Goal: Task Accomplishment & Management: Manage account settings

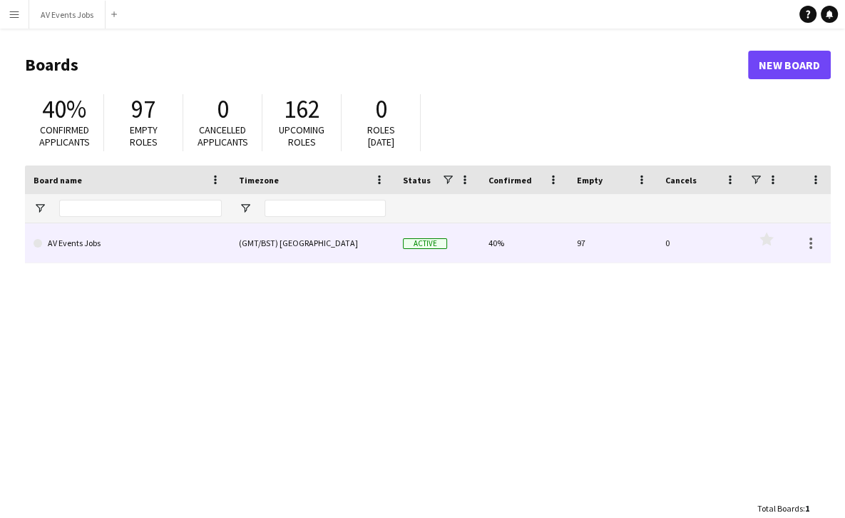
click at [200, 242] on link "AV Events Jobs" at bounding box center [128, 243] width 188 height 40
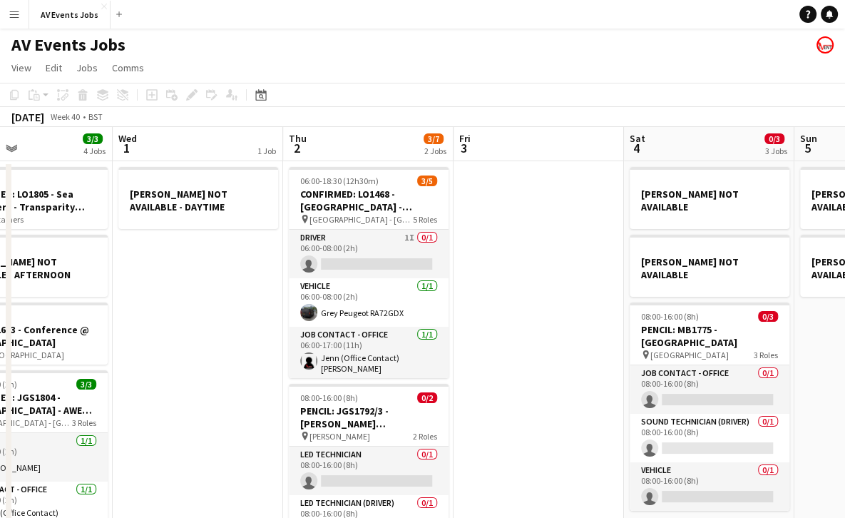
scroll to position [0, 570]
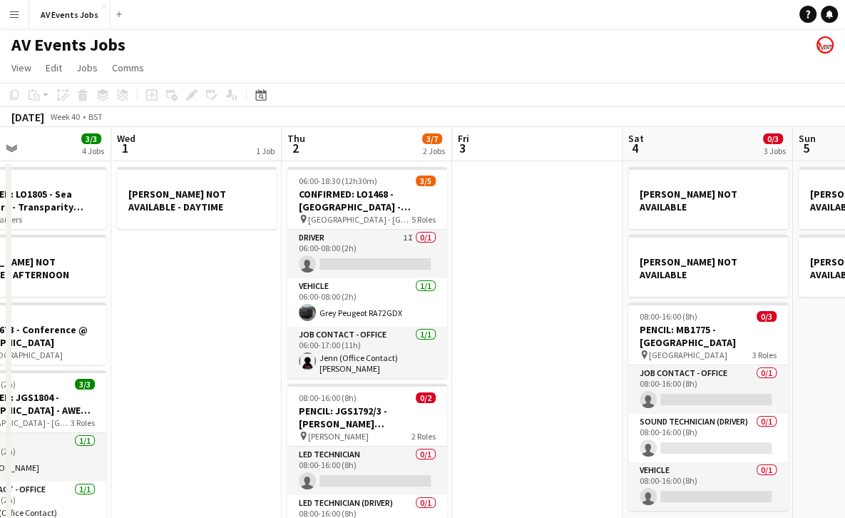
click at [248, 270] on app-date-cell "[PERSON_NAME] NOT AVAILABLE - DAYTIME" at bounding box center [196, 521] width 170 height 720
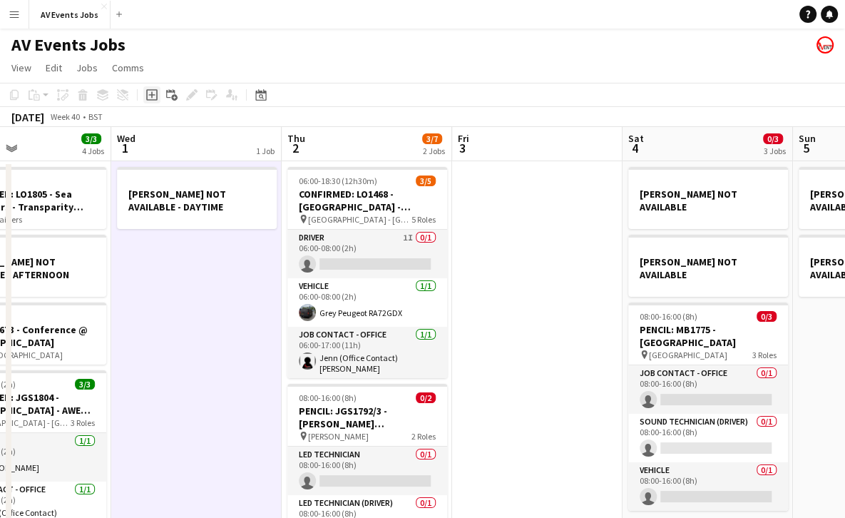
click at [150, 96] on icon "Add job" at bounding box center [151, 94] width 11 height 11
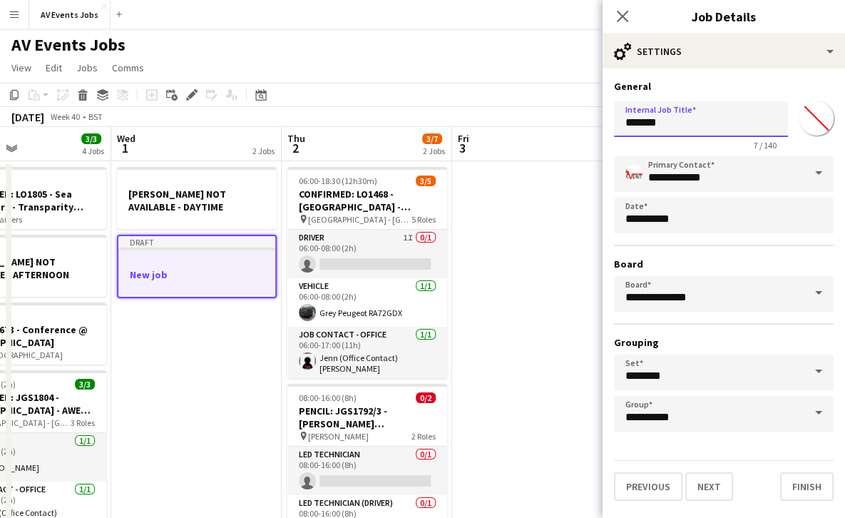
drag, startPoint x: 682, startPoint y: 118, endPoint x: 568, endPoint y: 118, distance: 114.1
click at [568, 118] on body "Menu Boards Boards Boards All jobs Status Workforce Workforce My Workforce Recr…" at bounding box center [422, 440] width 845 height 881
type input "**********"
click at [742, 488] on button "Finish" at bounding box center [806, 486] width 53 height 29
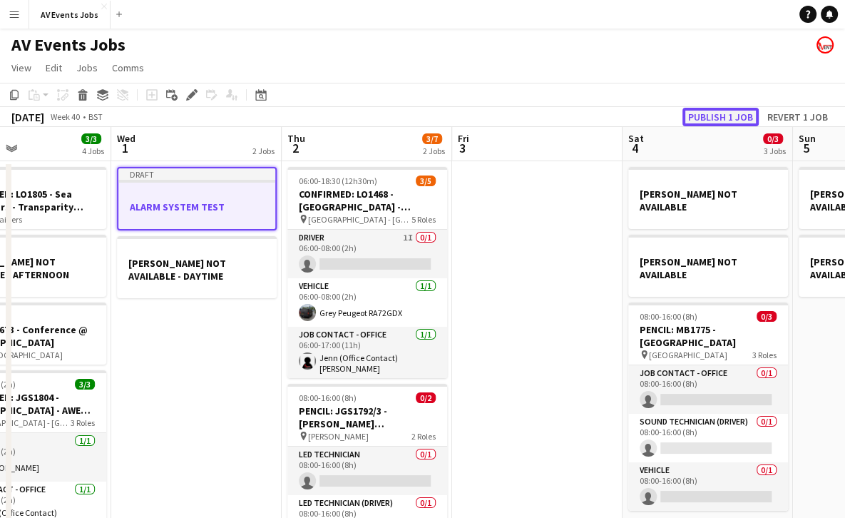
click at [700, 114] on button "Publish 1 job" at bounding box center [720, 117] width 76 height 19
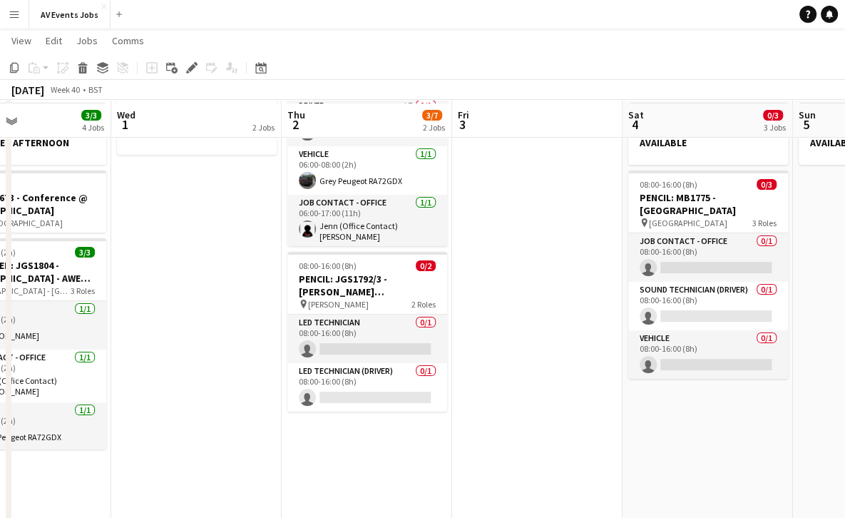
scroll to position [134, 0]
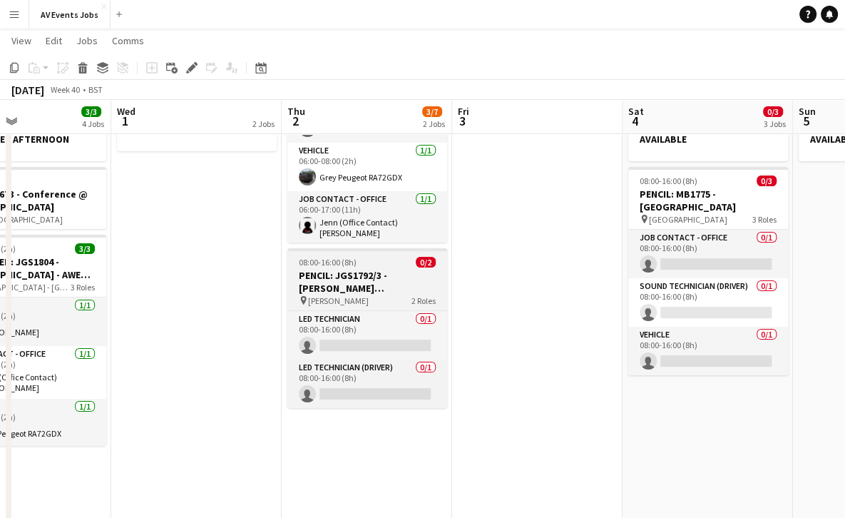
click at [345, 275] on h3 "PENCIL: JGS1792/3 - [PERSON_NAME][DEMOGRAPHIC_DATA][PERSON_NAME]" at bounding box center [367, 282] width 160 height 26
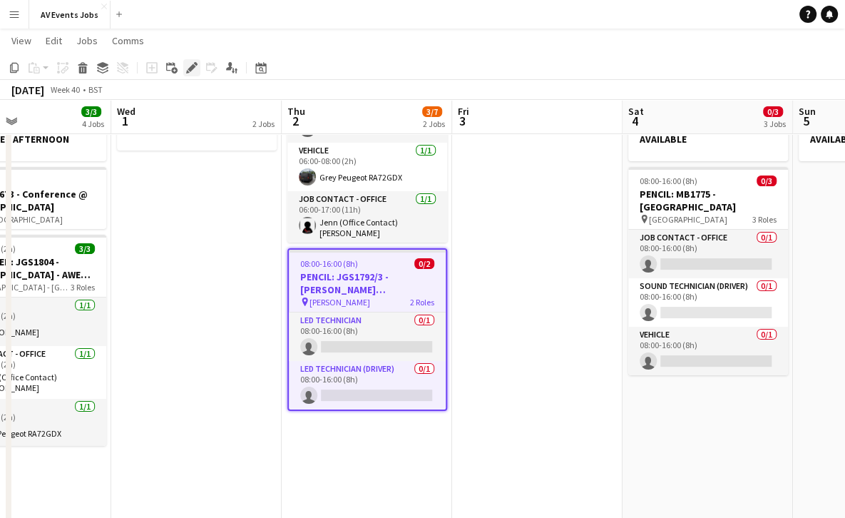
click at [193, 65] on icon at bounding box center [192, 68] width 8 height 8
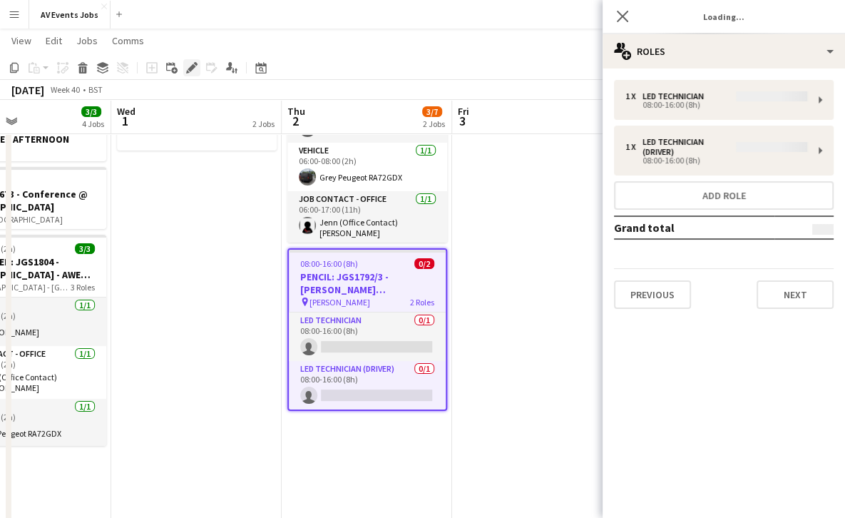
type input "*******"
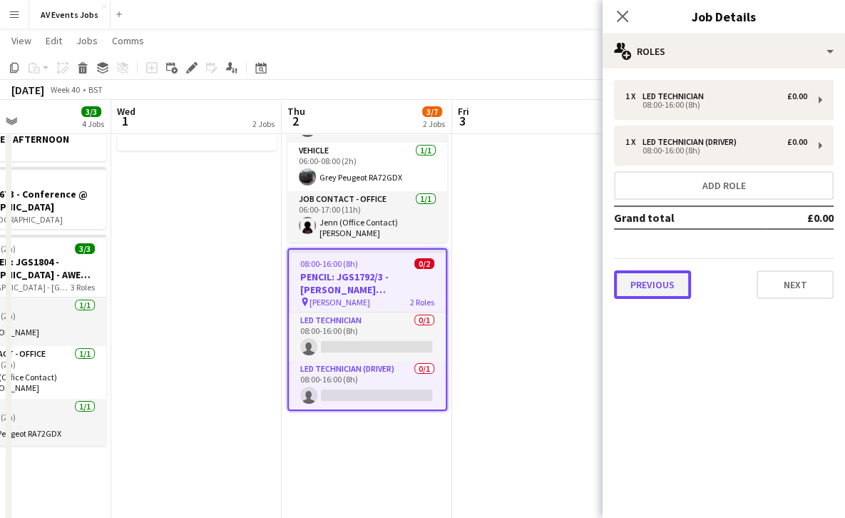
click at [667, 277] on button "Previous" at bounding box center [652, 284] width 77 height 29
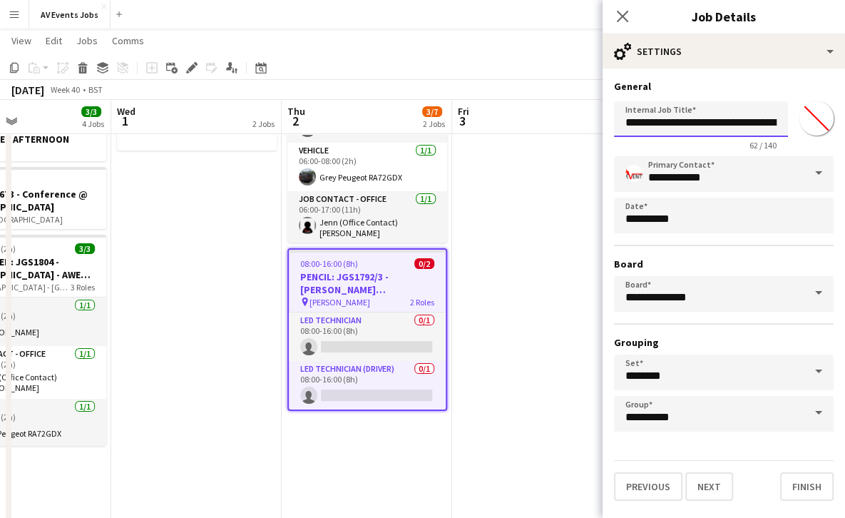
click at [647, 122] on input "**********" at bounding box center [701, 119] width 174 height 36
type input "**********"
click at [616, 4] on div "Close pop-in" at bounding box center [623, 16] width 40 height 33
click at [619, 8] on app-icon "Close pop-in" at bounding box center [623, 16] width 21 height 21
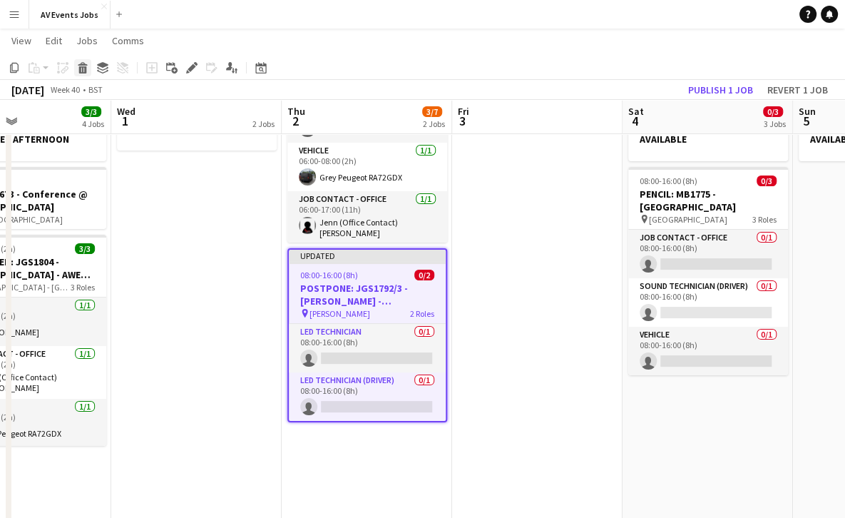
click at [80, 66] on icon at bounding box center [83, 69] width 8 height 7
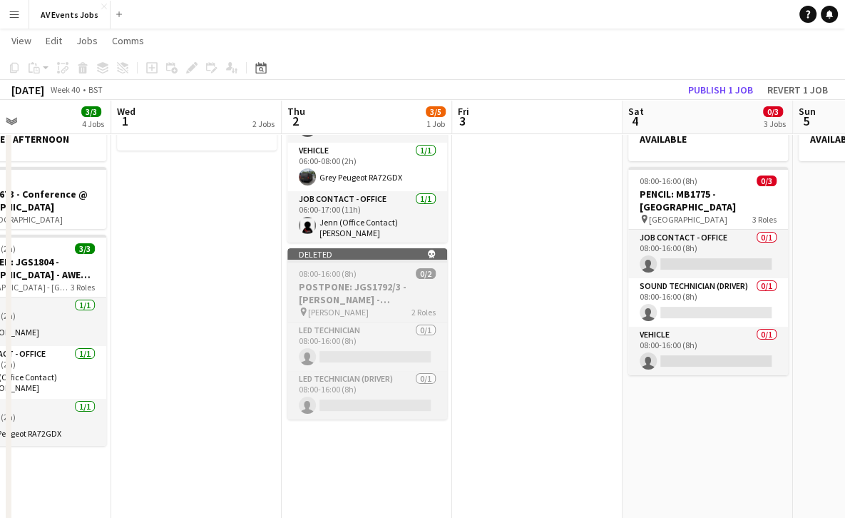
click at [406, 291] on h3 "POSTPONE: JGS1792/3 - [PERSON_NAME] - [DEMOGRAPHIC_DATA][PERSON_NAME]" at bounding box center [367, 293] width 160 height 26
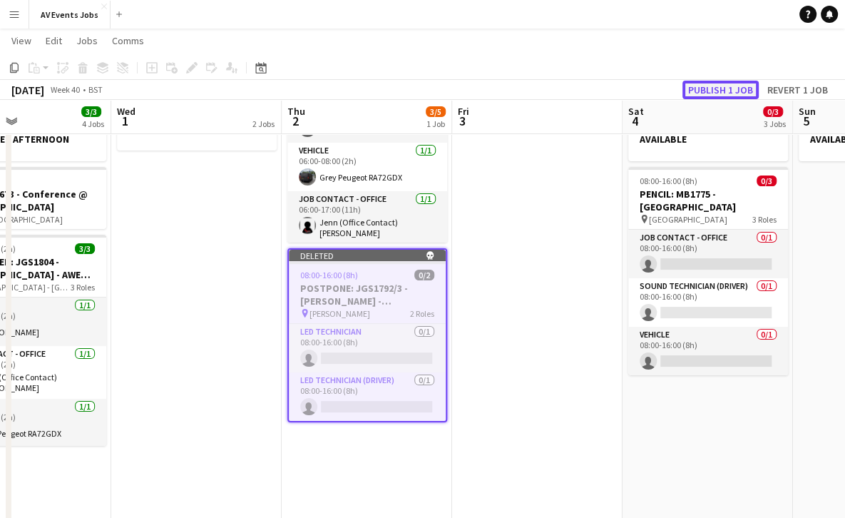
click at [733, 90] on button "Publish 1 job" at bounding box center [720, 90] width 76 height 19
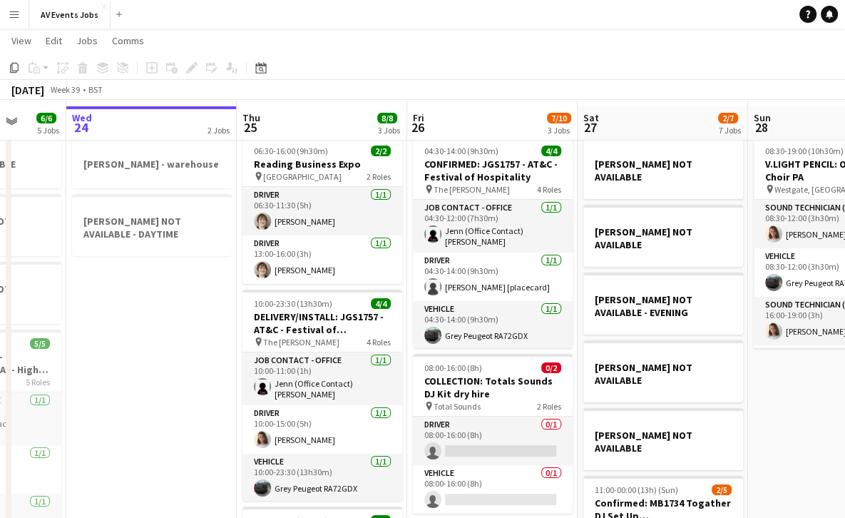
scroll to position [37, 0]
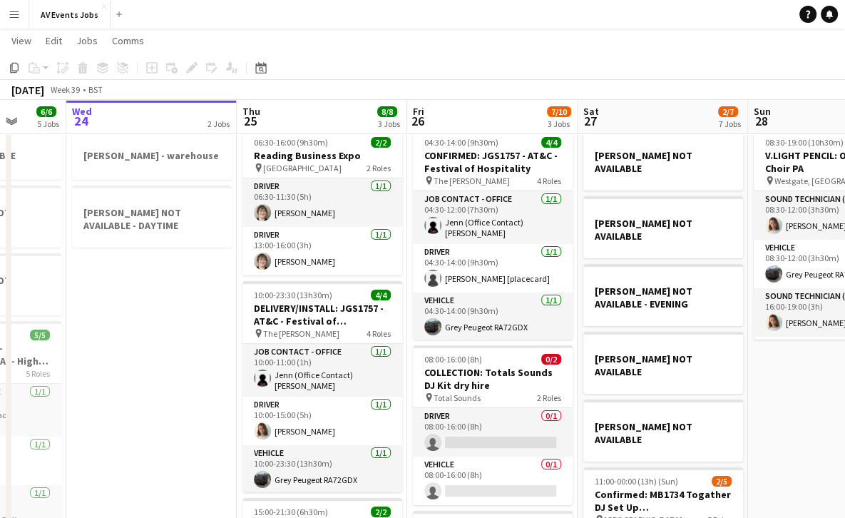
click at [270, 71] on div "Date picker [DATE] [DATE] [DATE] M [DATE] T [DATE] W [DATE] T [DATE] F [DATE] S…" at bounding box center [256, 67] width 32 height 17
click at [267, 70] on div "Date picker" at bounding box center [260, 67] width 17 height 17
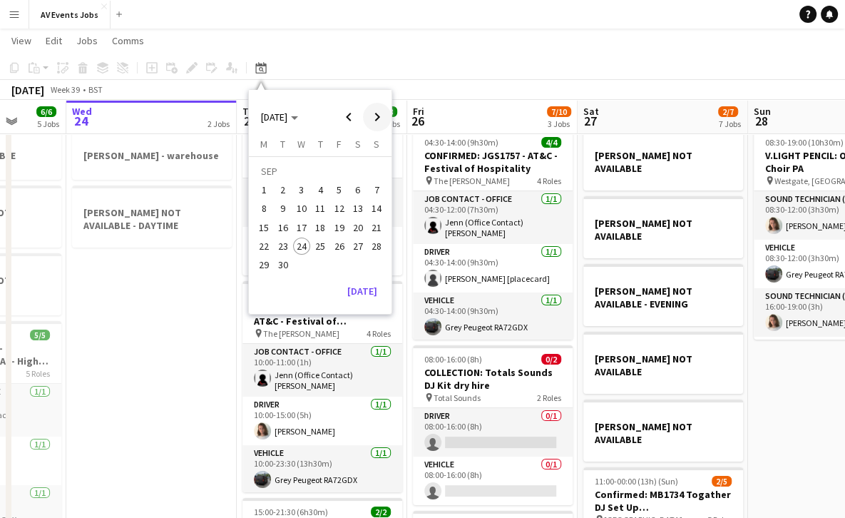
click at [374, 114] on span "Next month" at bounding box center [377, 117] width 29 height 29
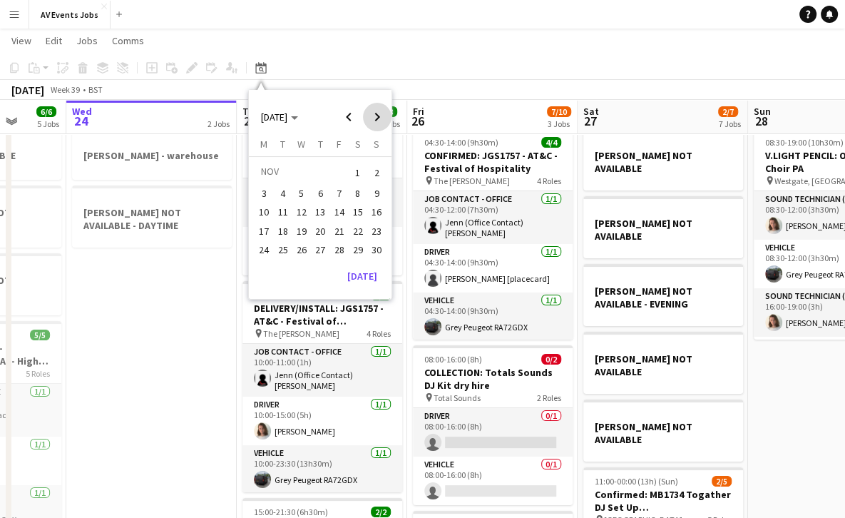
click at [374, 114] on span "Next month" at bounding box center [377, 117] width 29 height 29
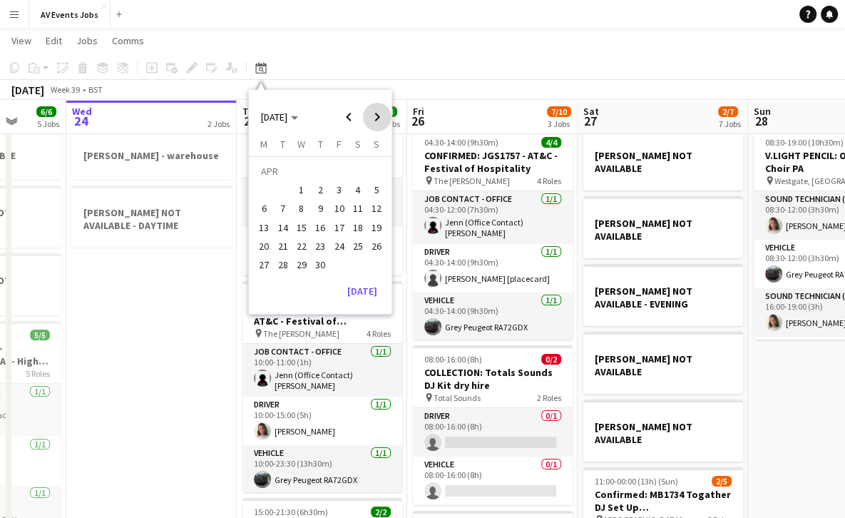
click at [374, 114] on span "Next month" at bounding box center [377, 117] width 29 height 29
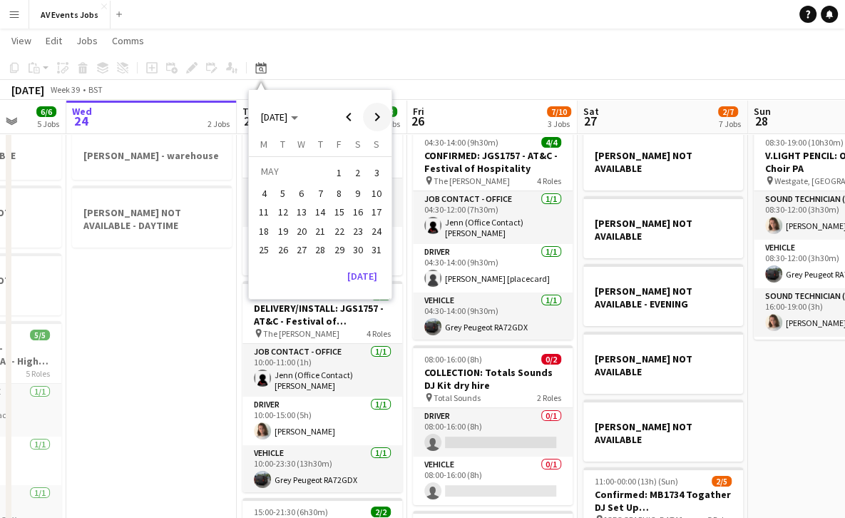
click at [374, 114] on span "Next month" at bounding box center [377, 117] width 29 height 29
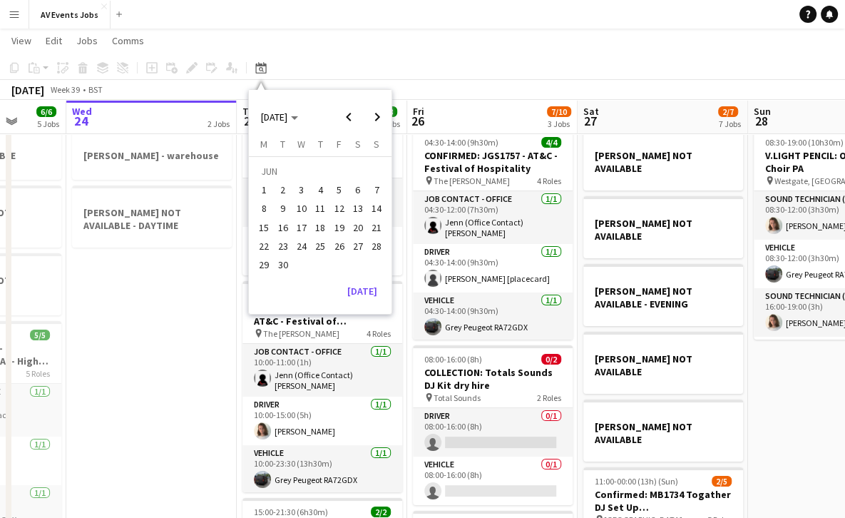
click at [268, 190] on span "1" at bounding box center [264, 189] width 17 height 17
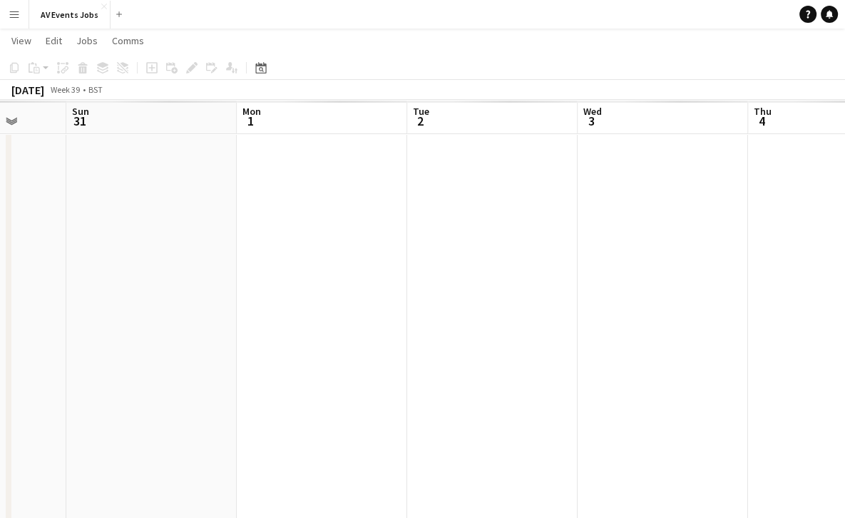
scroll to position [0, 490]
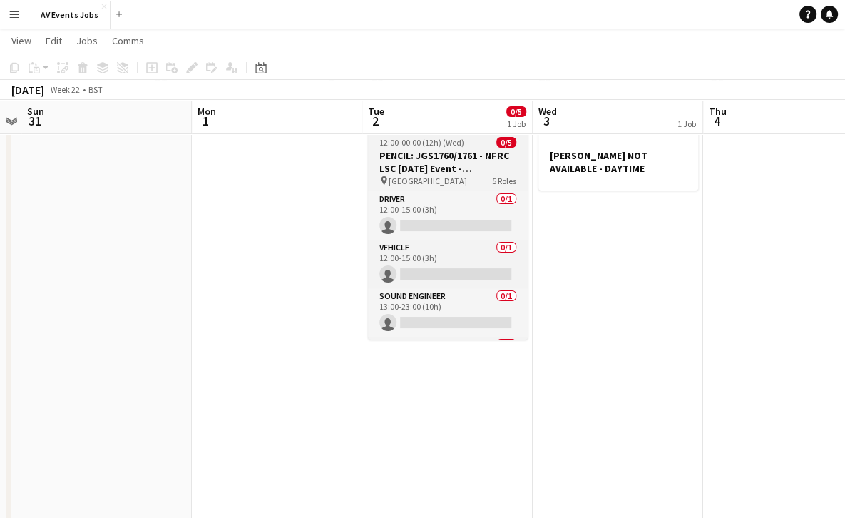
click at [445, 170] on h3 "PENCIL: JGS1760/1761 - NFRC LSC [DATE] Event - [GEOGRAPHIC_DATA]" at bounding box center [448, 162] width 160 height 26
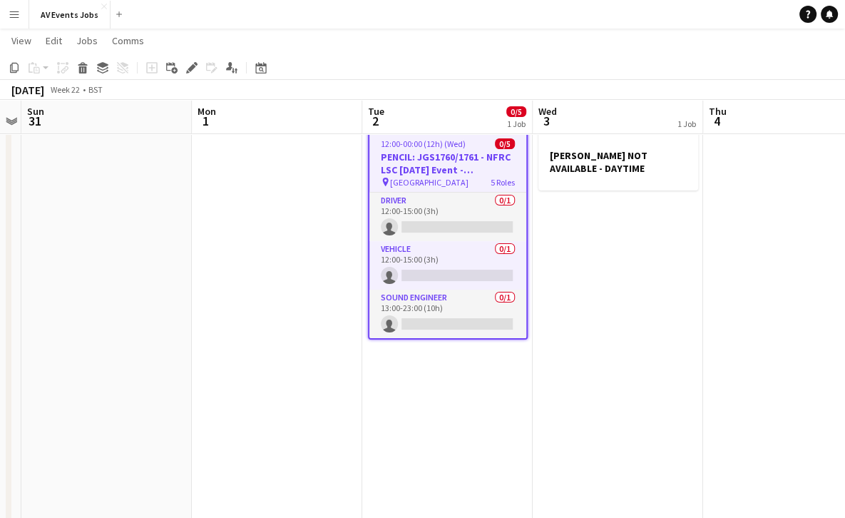
click at [295, 204] on app-date-cell at bounding box center [277, 483] width 170 height 720
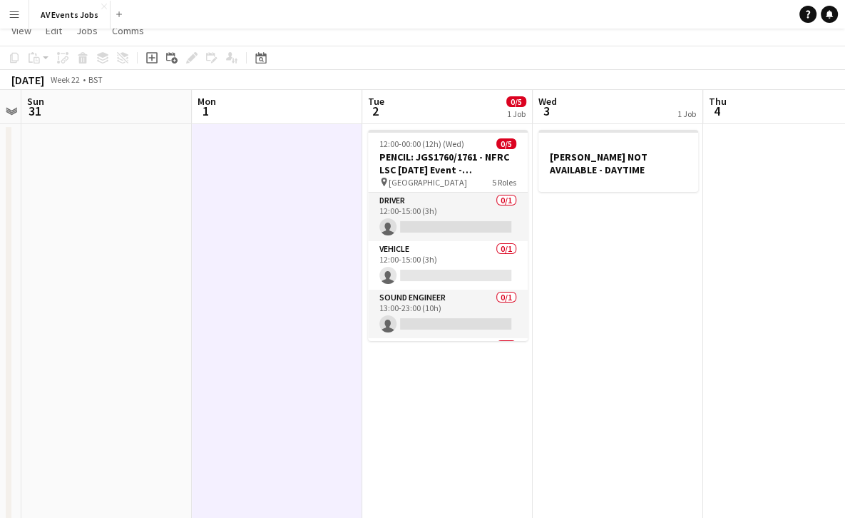
scroll to position [0, 0]
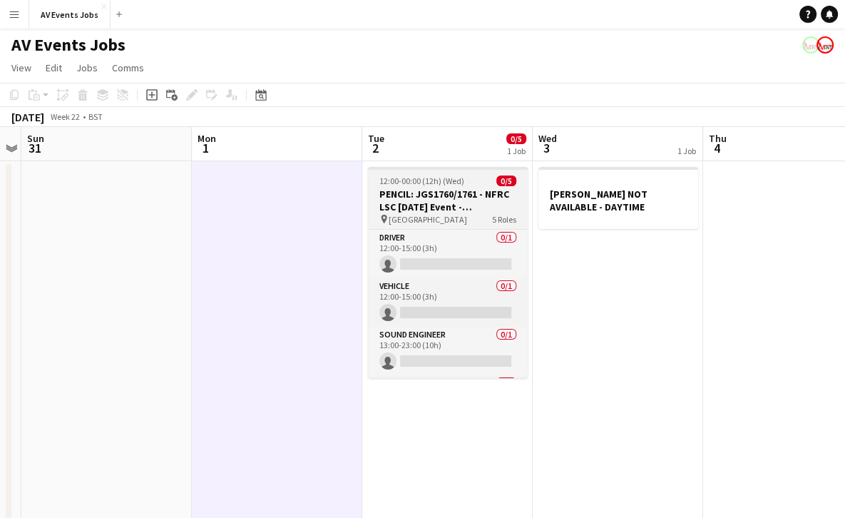
click at [478, 193] on h3 "PENCIL: JGS1760/1761 - NFRC LSC [DATE] Event - [GEOGRAPHIC_DATA]" at bounding box center [448, 201] width 160 height 26
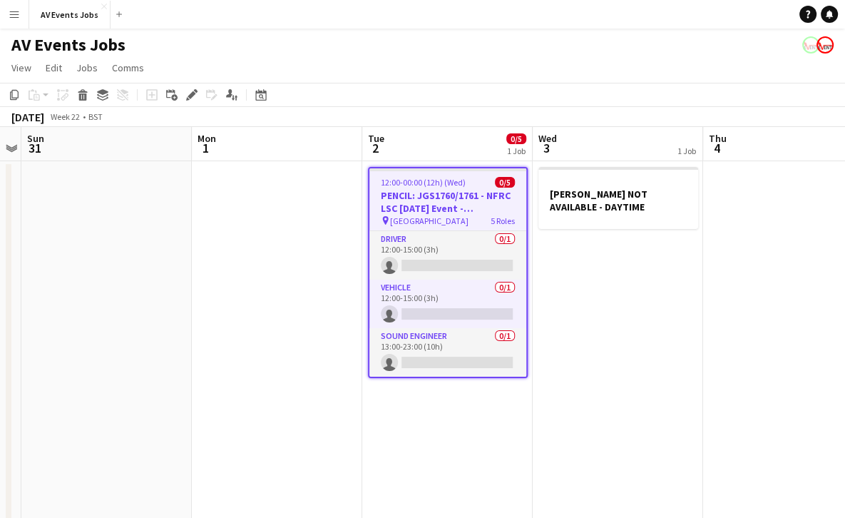
click at [331, 206] on app-date-cell at bounding box center [277, 521] width 170 height 720
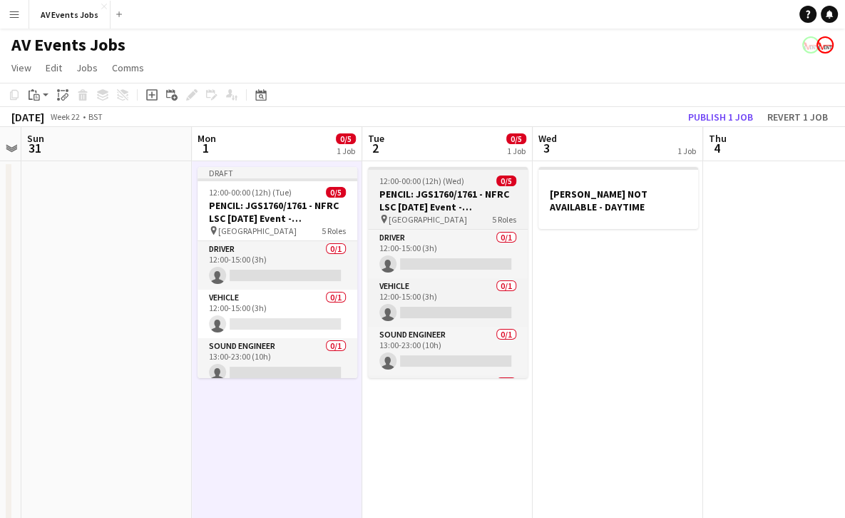
click at [449, 205] on h3 "PENCIL: JGS1760/1761 - NFRC LSC [DATE] Event - [GEOGRAPHIC_DATA]" at bounding box center [448, 201] width 160 height 26
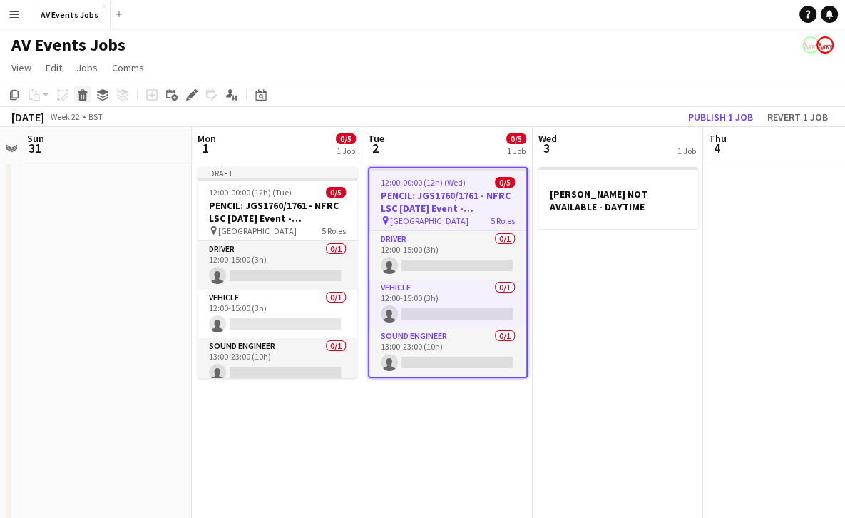
click at [81, 96] on icon at bounding box center [83, 96] width 8 height 7
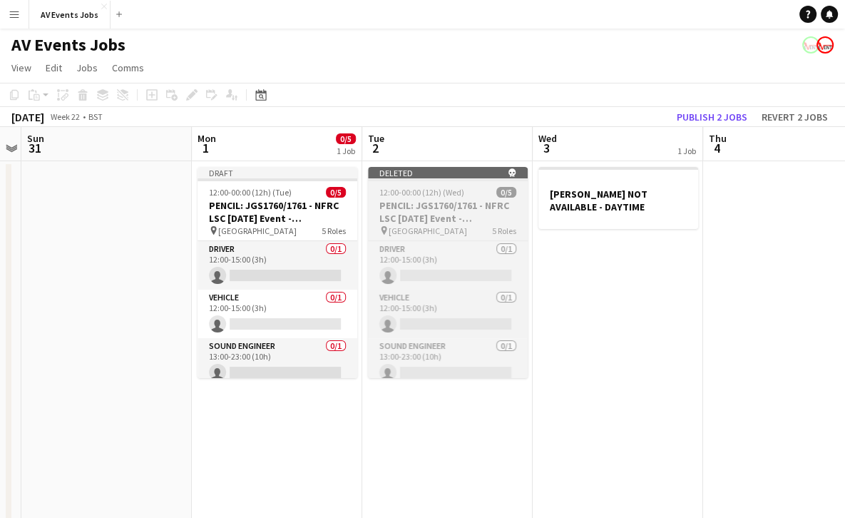
click at [441, 201] on h3 "PENCIL: JGS1760/1761 - NFRC LSC [DATE] Event - [GEOGRAPHIC_DATA]" at bounding box center [448, 212] width 160 height 26
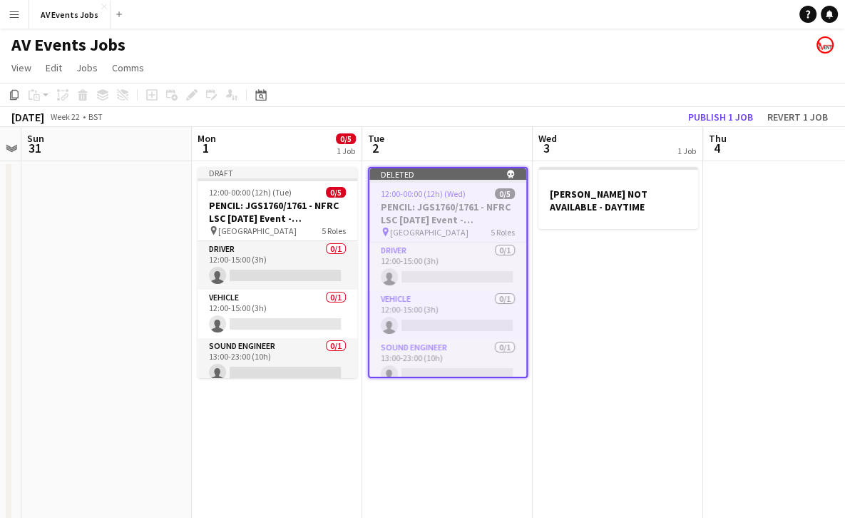
click at [409, 203] on h3 "PENCIL: JGS1760/1761 - NFRC LSC [DATE] Event - [GEOGRAPHIC_DATA]" at bounding box center [447, 213] width 157 height 26
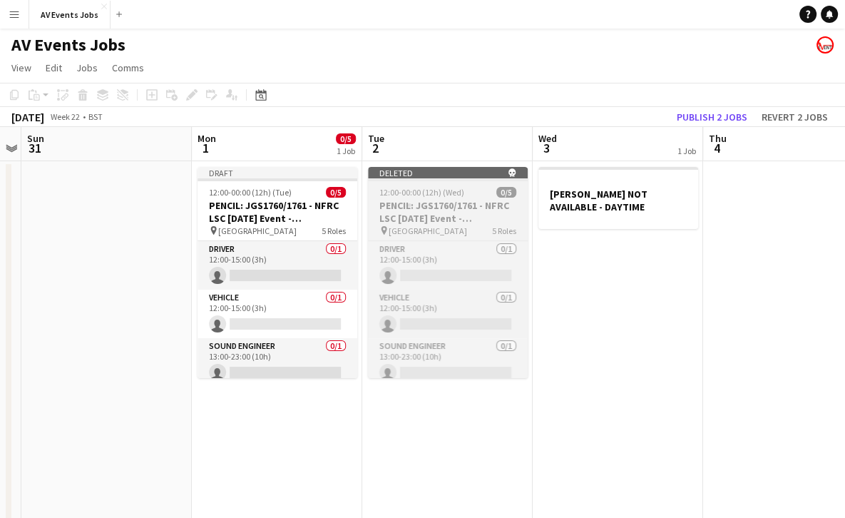
click at [409, 203] on h3 "PENCIL: JGS1760/1761 - NFRC LSC [DATE] Event - [GEOGRAPHIC_DATA]" at bounding box center [448, 212] width 160 height 26
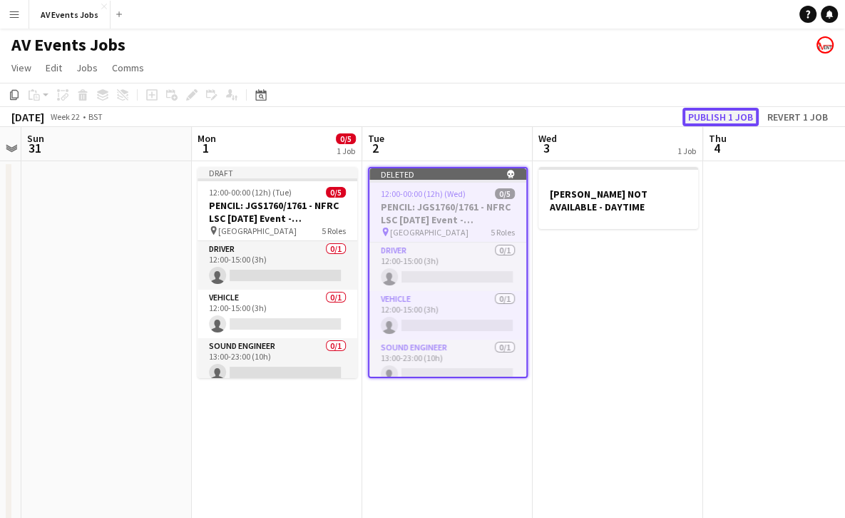
click at [727, 114] on button "Publish 1 job" at bounding box center [720, 117] width 76 height 19
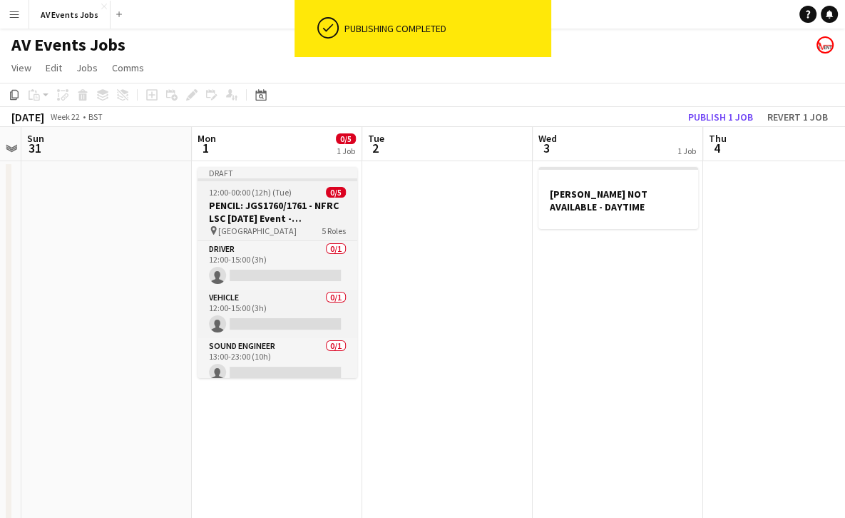
click at [286, 197] on span "12:00-00:00 (12h) (Tue)" at bounding box center [250, 192] width 83 height 11
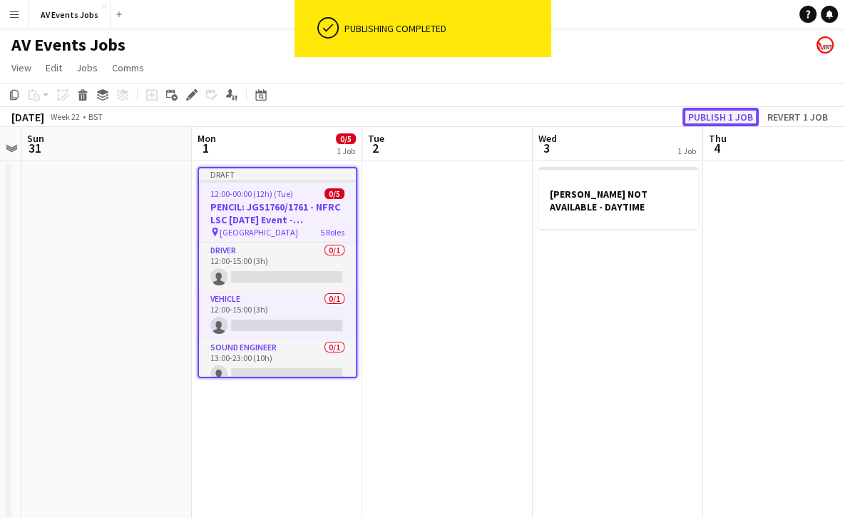
click at [710, 116] on button "Publish 1 job" at bounding box center [720, 117] width 76 height 19
